Goal: Transaction & Acquisition: Purchase product/service

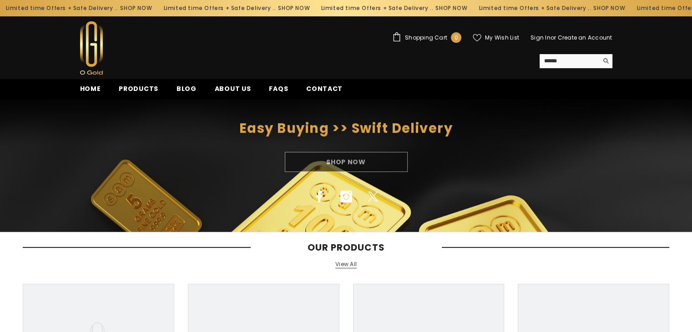
click at [338, 162] on div "Shop Now" at bounding box center [346, 162] width 692 height 20
click at [315, 160] on div "Shop Now" at bounding box center [346, 162] width 692 height 20
click at [131, 86] on span "Products" at bounding box center [139, 89] width 40 height 10
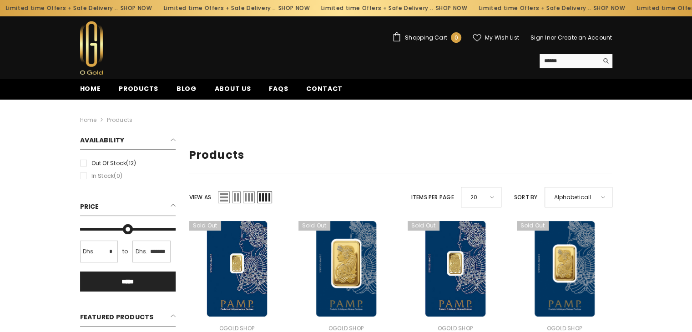
click at [576, 35] on link "Create an Account" at bounding box center [584, 38] width 55 height 8
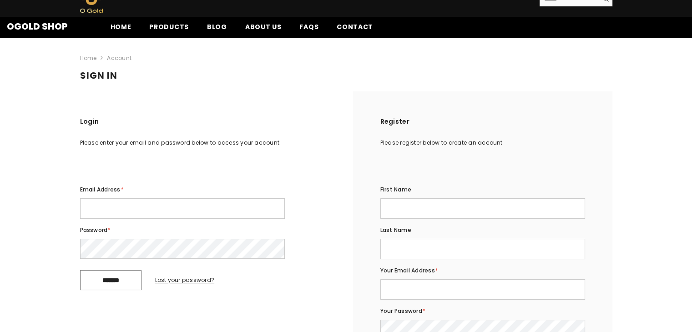
scroll to position [61, 0]
